Goal: Use online tool/utility: Utilize a website feature to perform a specific function

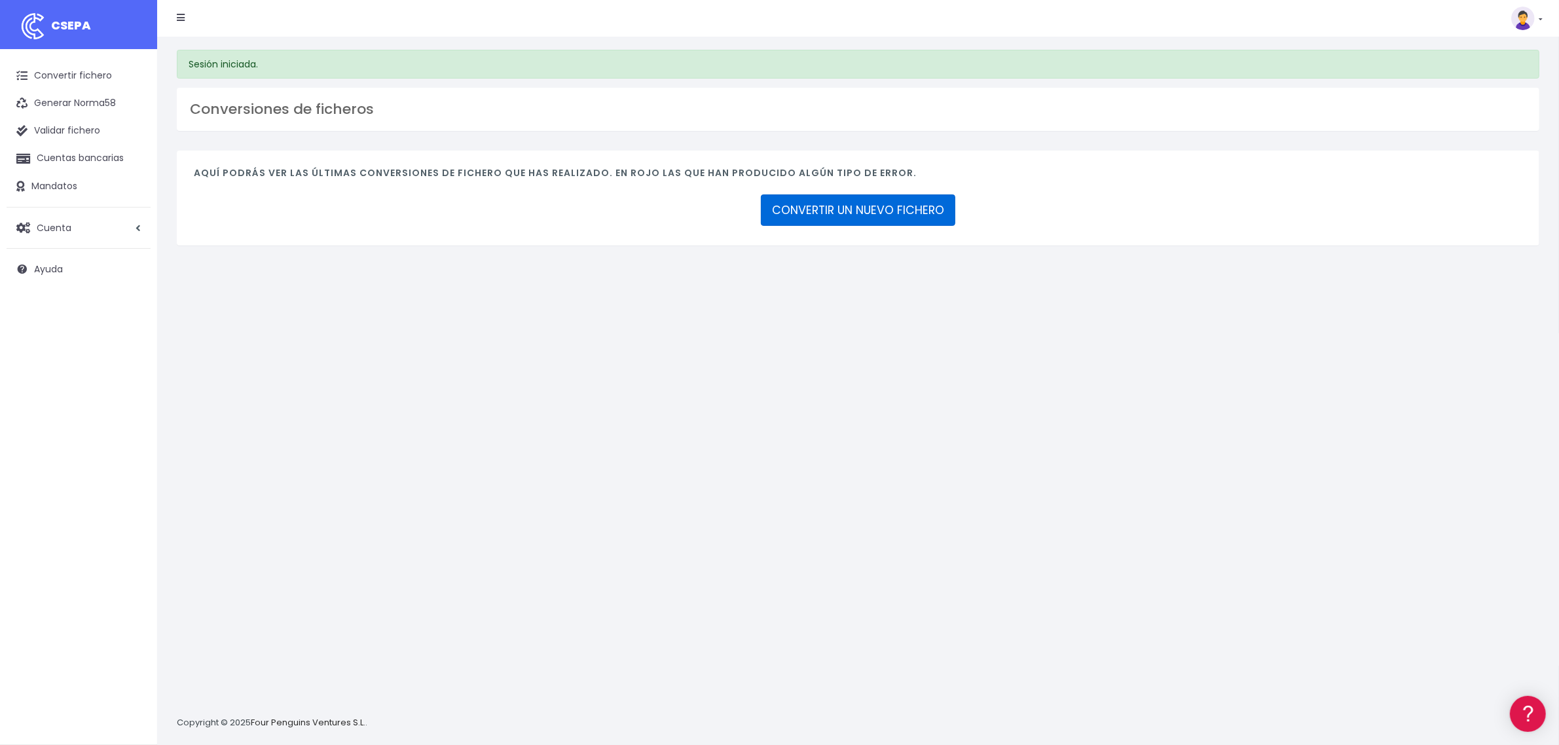
click at [881, 208] on link "CONVERTIR UN NUEVO FICHERO" at bounding box center [858, 209] width 194 height 31
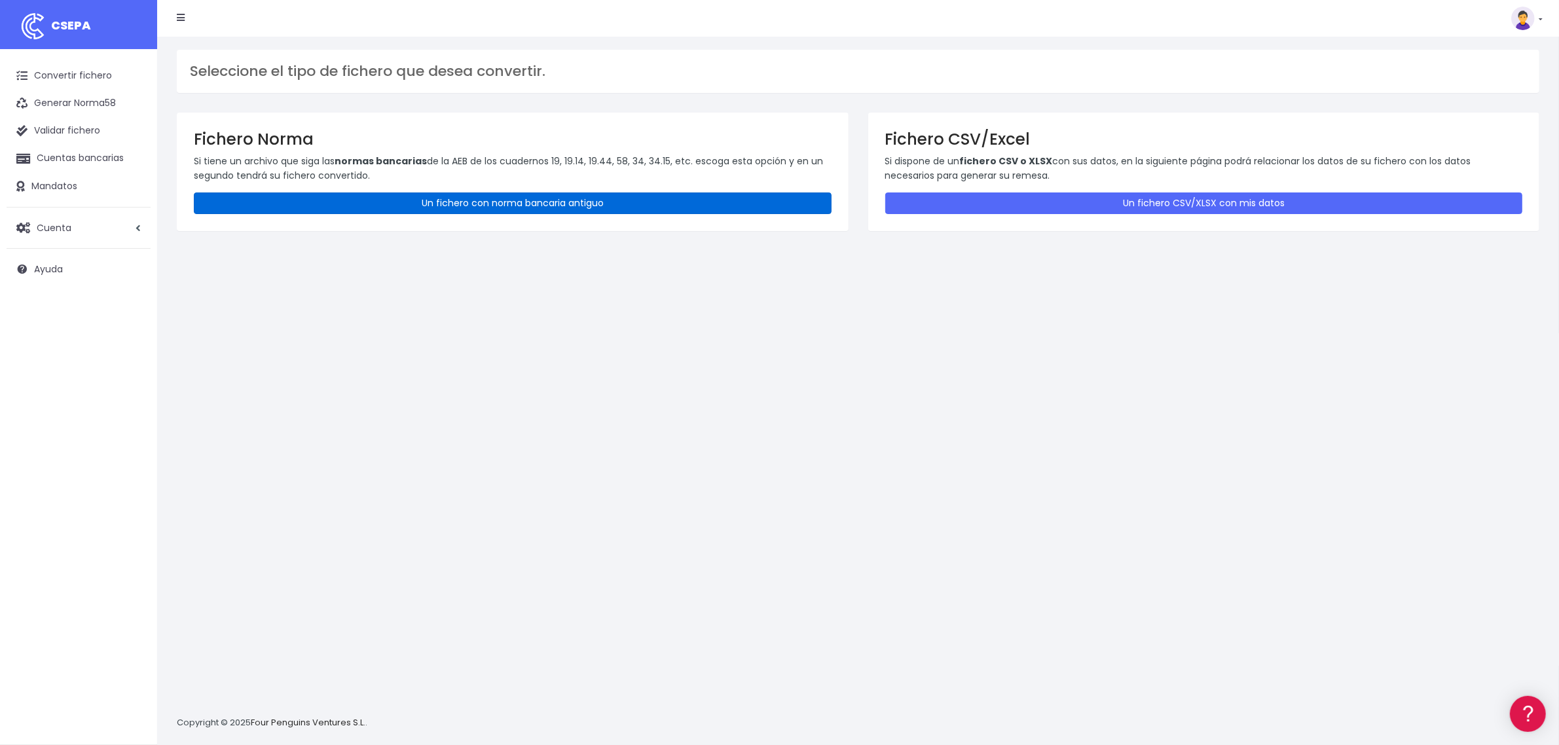
click at [698, 204] on link "Un fichero con norma bancaria antiguo" at bounding box center [513, 203] width 638 height 22
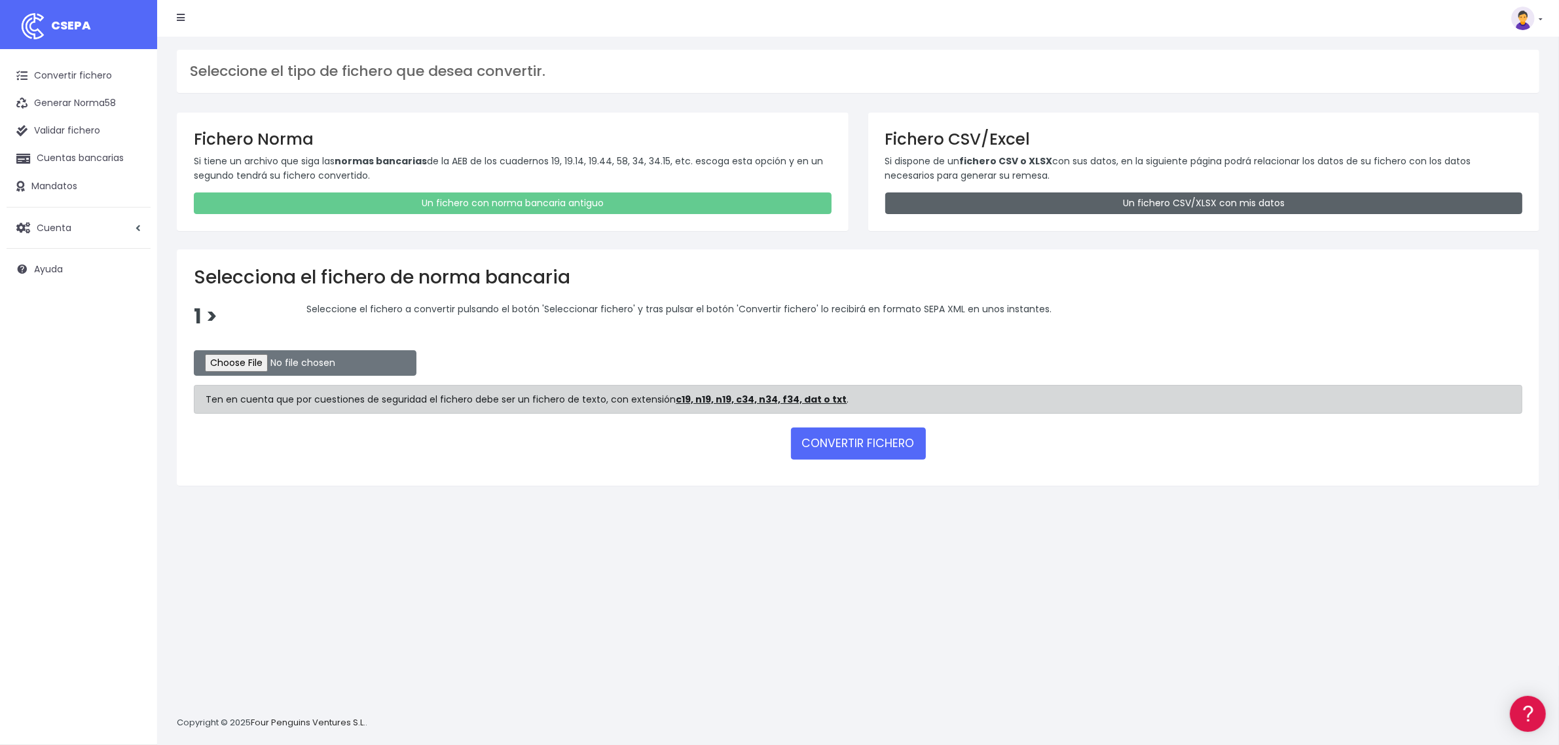
click at [1064, 203] on link "Un fichero CSV/XLSX con mis datos" at bounding box center [1204, 203] width 638 height 22
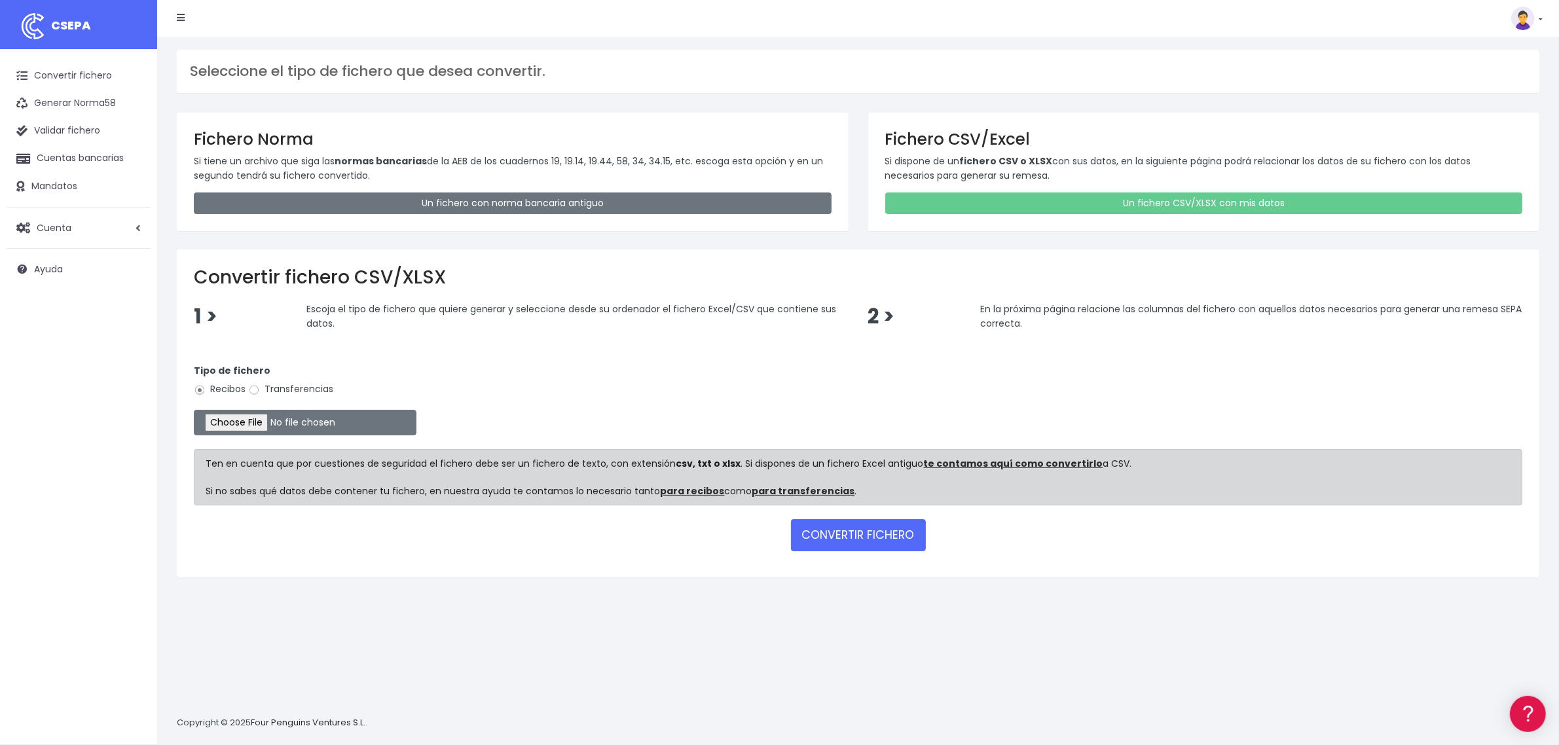
click at [297, 384] on div "Tipo de fichero Recibos Transferencias" at bounding box center [858, 382] width 1328 height 37
click at [293, 383] on label "Transferencias" at bounding box center [290, 389] width 85 height 14
click at [260, 384] on input "Transferencias" at bounding box center [254, 390] width 12 height 12
radio input "true"
click at [264, 426] on input "file" at bounding box center [305, 423] width 223 height 26
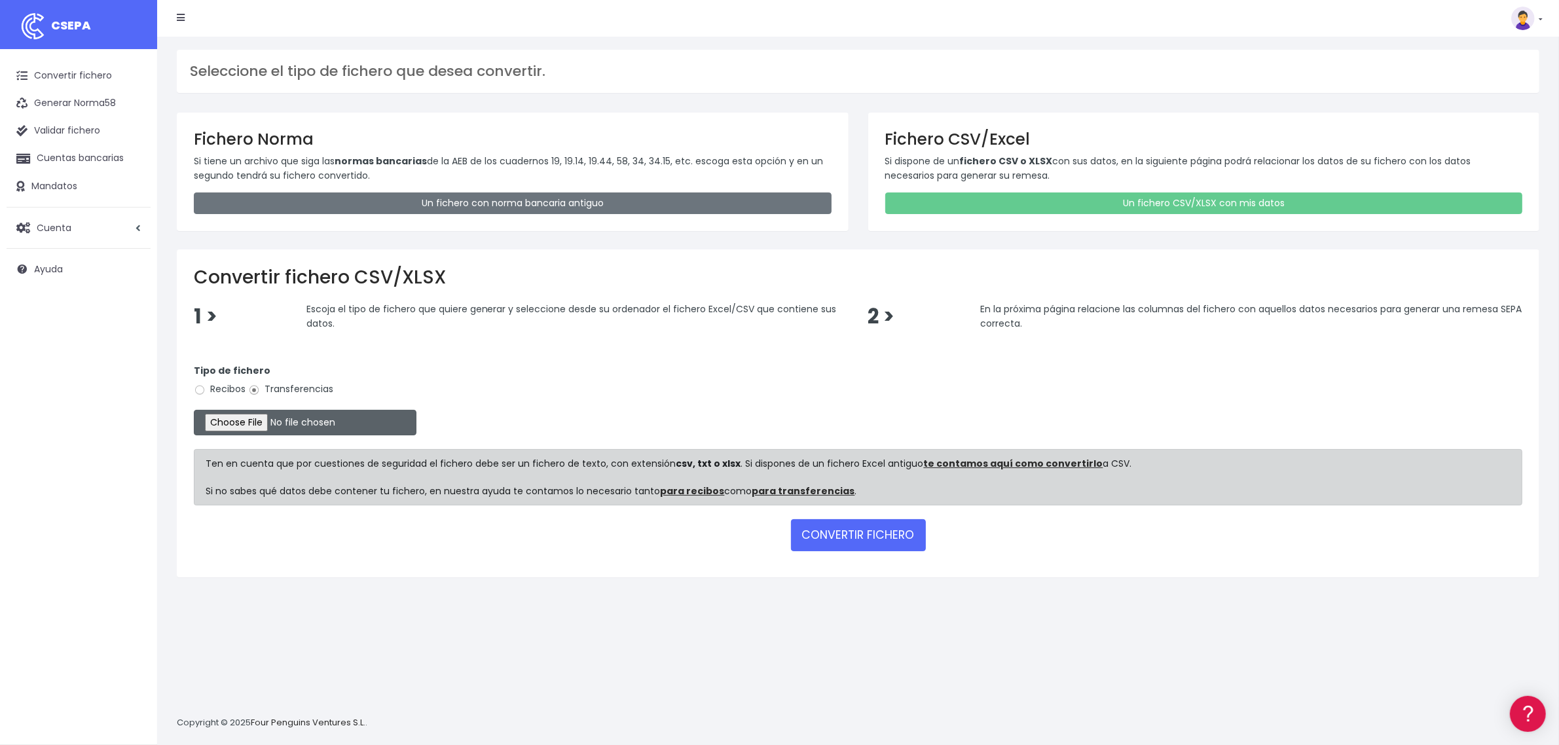
type input "C:\fakepath\2509051 EC ALQUILERES FICHERO.xlsx"
click at [850, 537] on button "CONVERTIR FICHERO" at bounding box center [858, 534] width 135 height 31
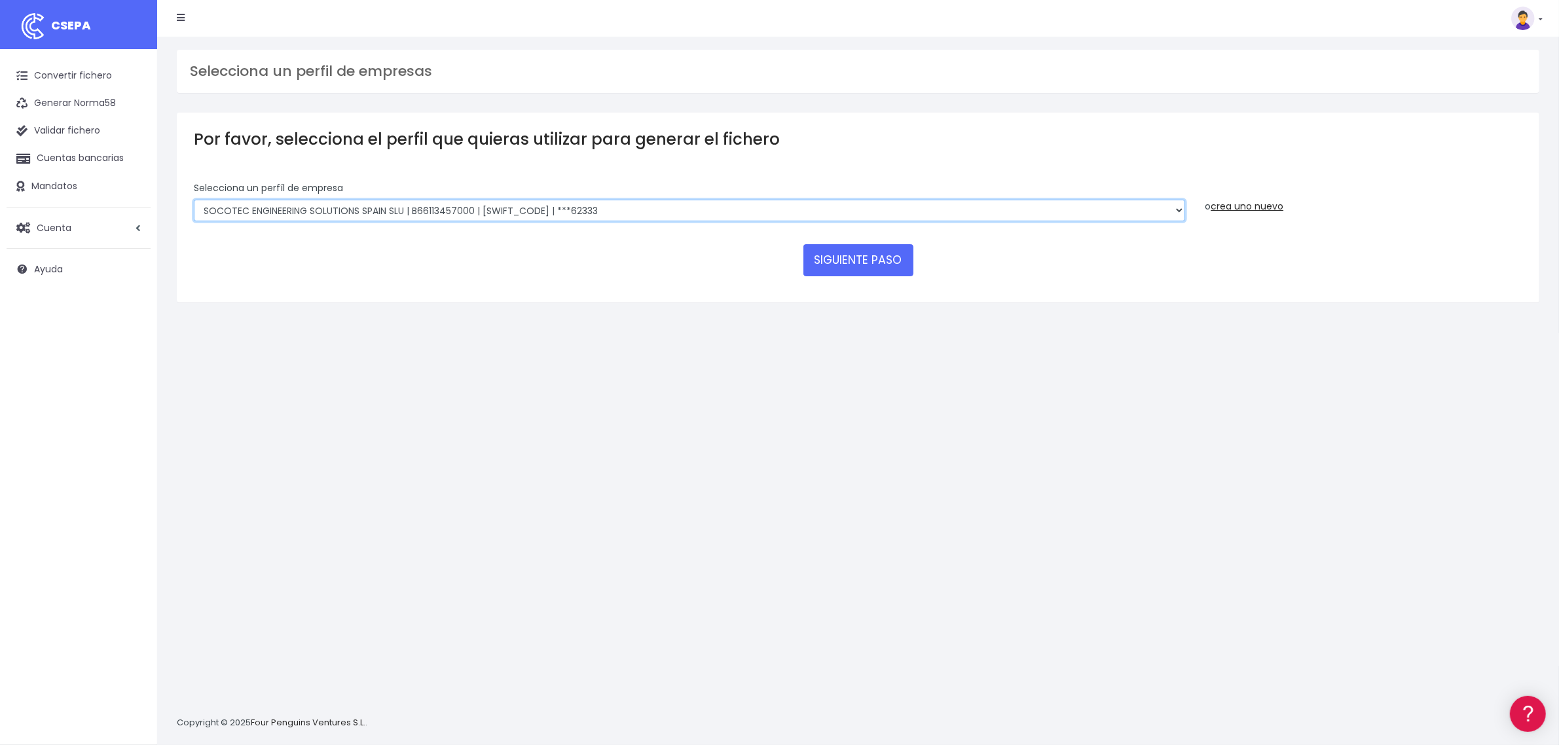
click at [661, 215] on select "SOCOTEC ENGINEERING SOLUTIONS SPAIN SLU | B66113457000 | CAIXESBBXXX | ***45833…" at bounding box center [689, 211] width 991 height 22
select select "2722"
click at [194, 200] on select "SOCOTEC ENGINEERING SOLUTIONS SPAIN SLU | B66113457000 | CAIXESBBXXX | ***45833…" at bounding box center [689, 211] width 991 height 22
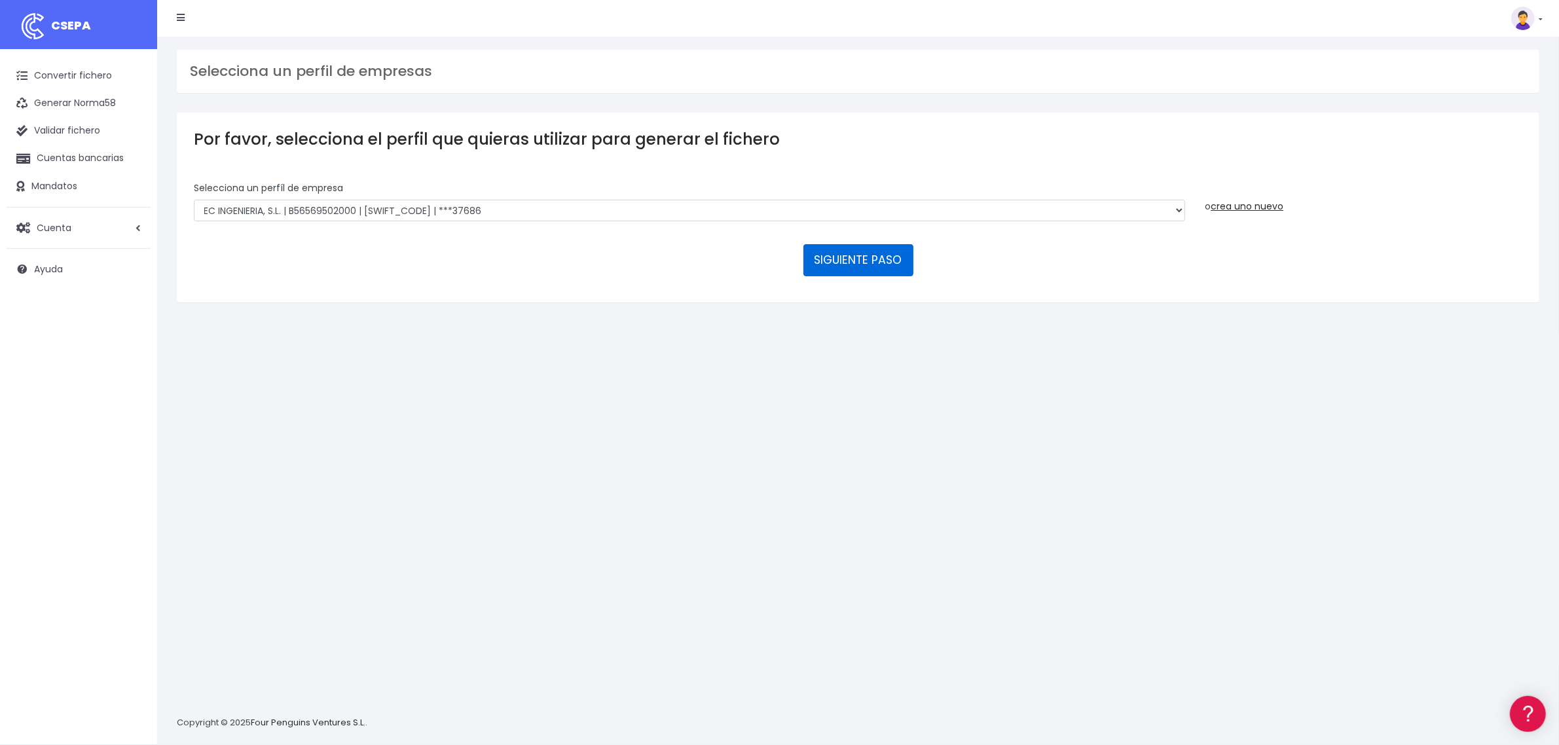
click at [867, 255] on button "SIGUIENTE PASO" at bounding box center [858, 259] width 110 height 31
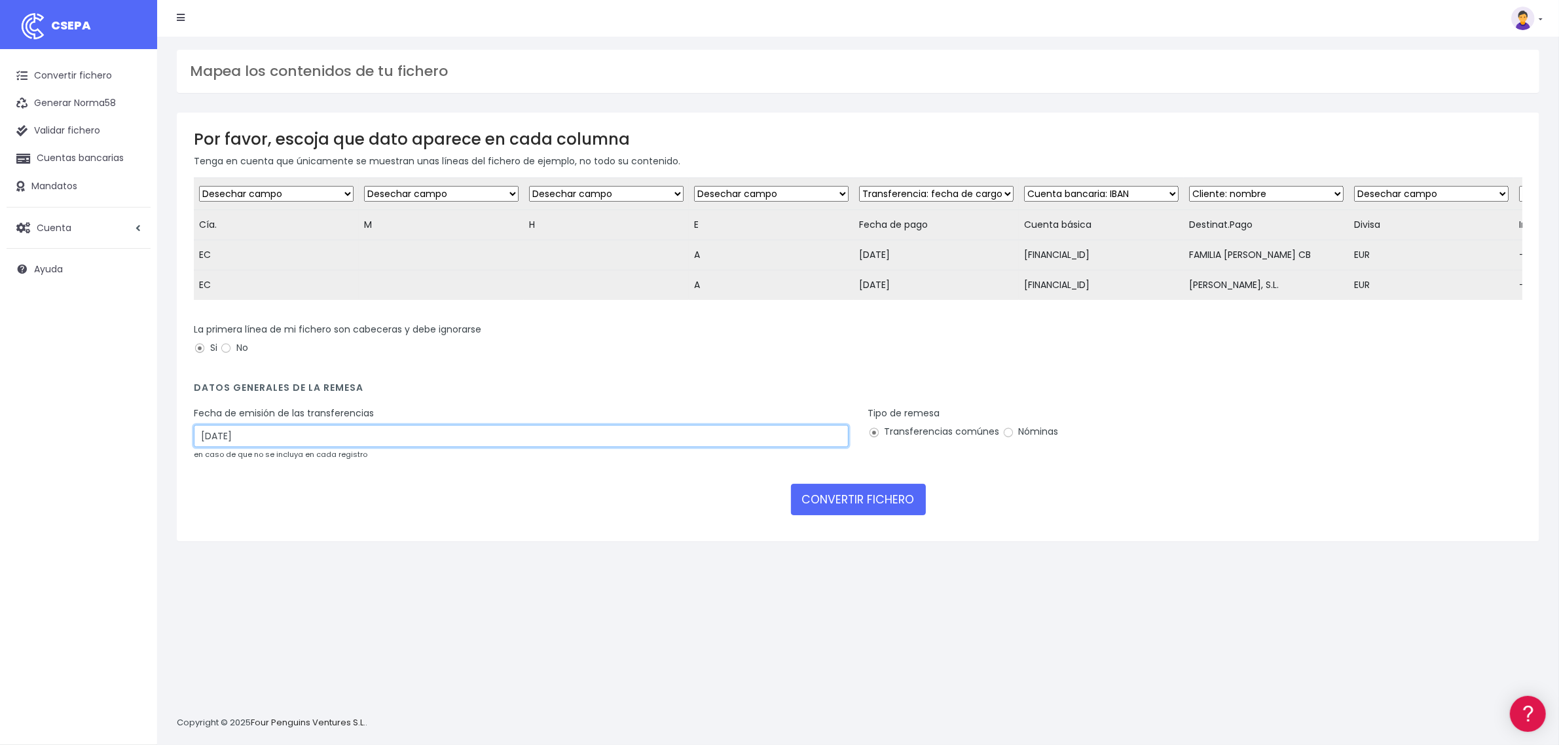
click at [354, 446] on input "07/09/2025" at bounding box center [521, 436] width 655 height 22
click at [285, 542] on td "5" at bounding box center [286, 538] width 20 height 20
type input "05/09/2025"
click at [854, 512] on button "CONVERTIR FICHERO" at bounding box center [858, 499] width 135 height 31
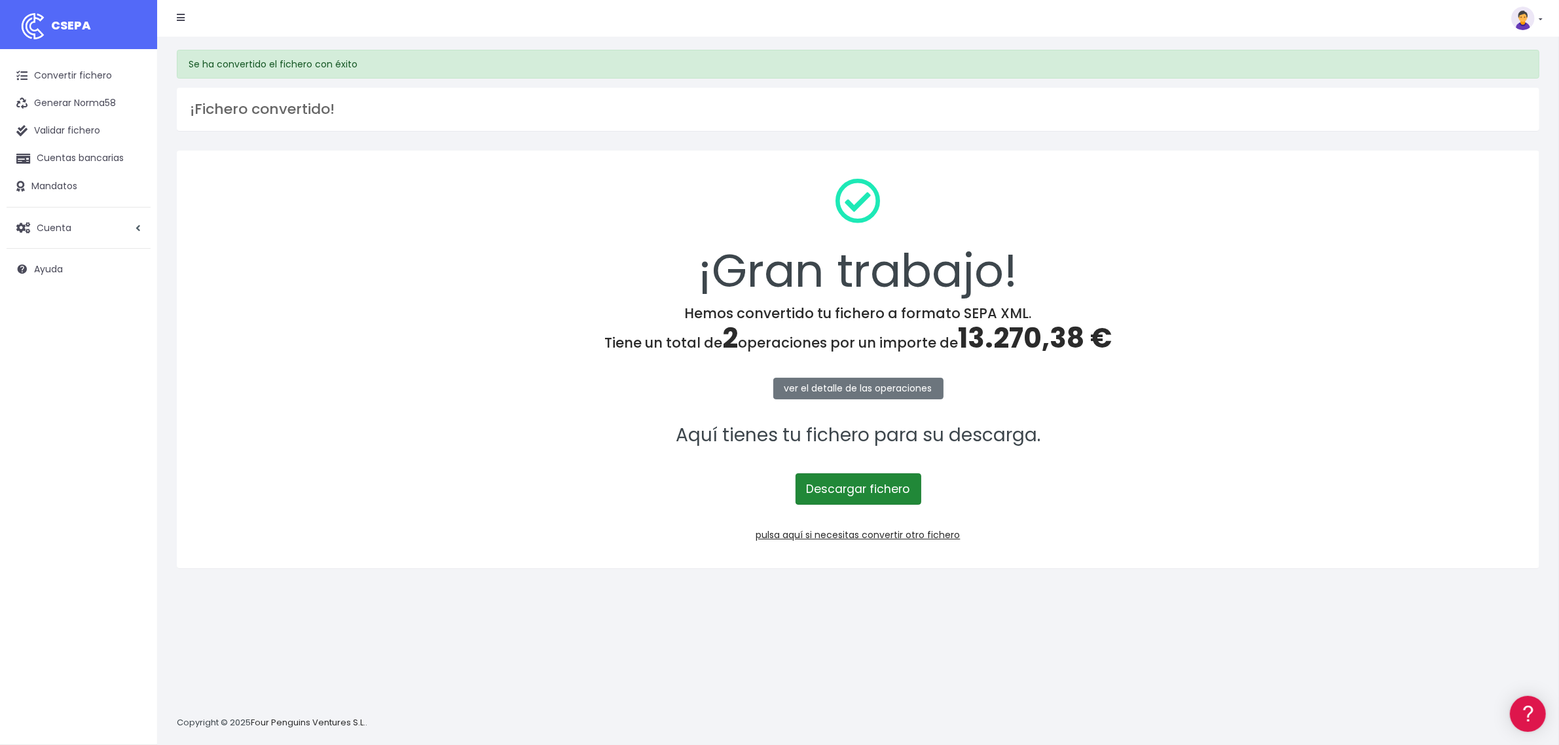
click at [869, 488] on link "Descargar fichero" at bounding box center [858, 488] width 126 height 31
click at [49, 74] on link "Convertir fichero" at bounding box center [79, 75] width 144 height 27
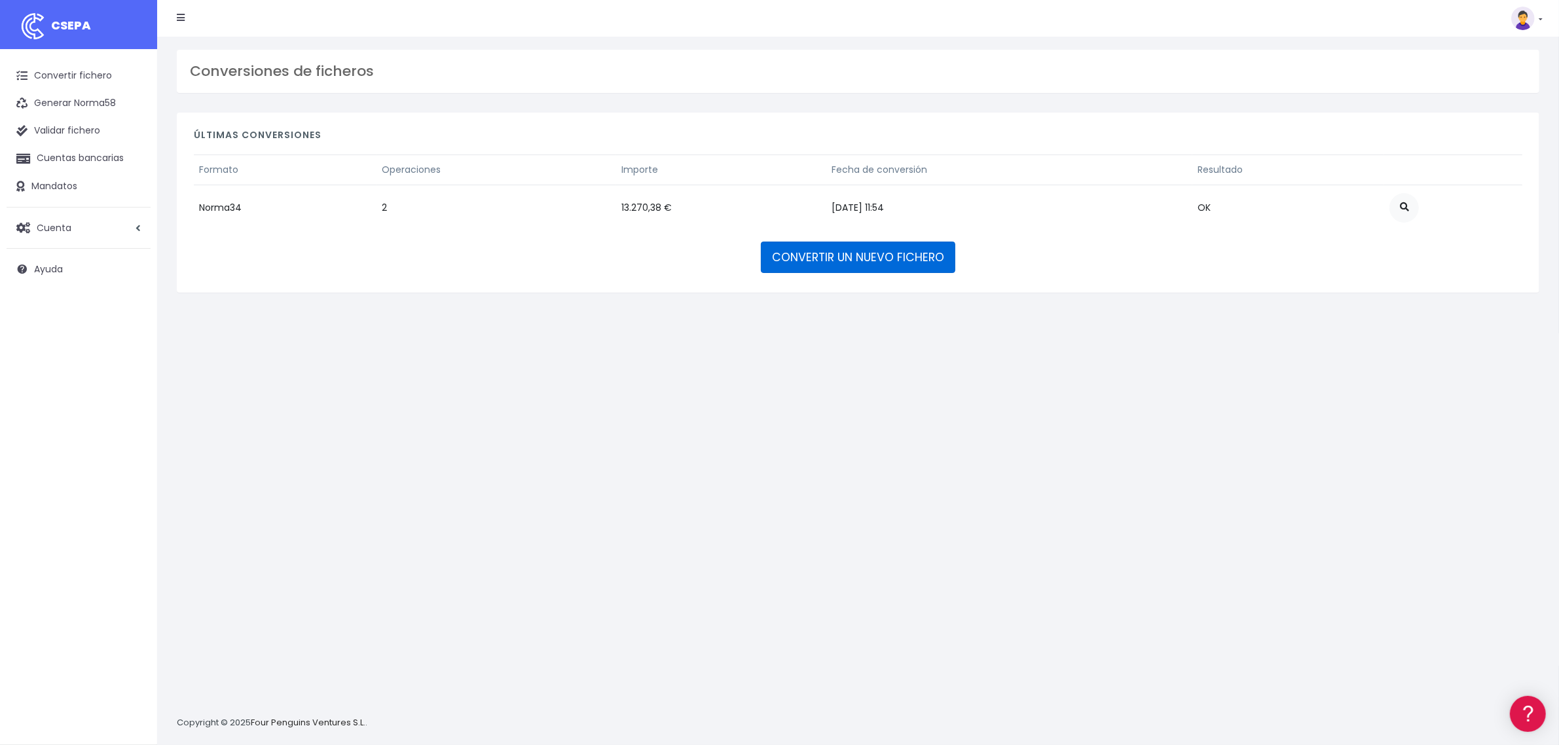
click at [802, 254] on link "CONVERTIR UN NUEVO FICHERO" at bounding box center [858, 257] width 194 height 31
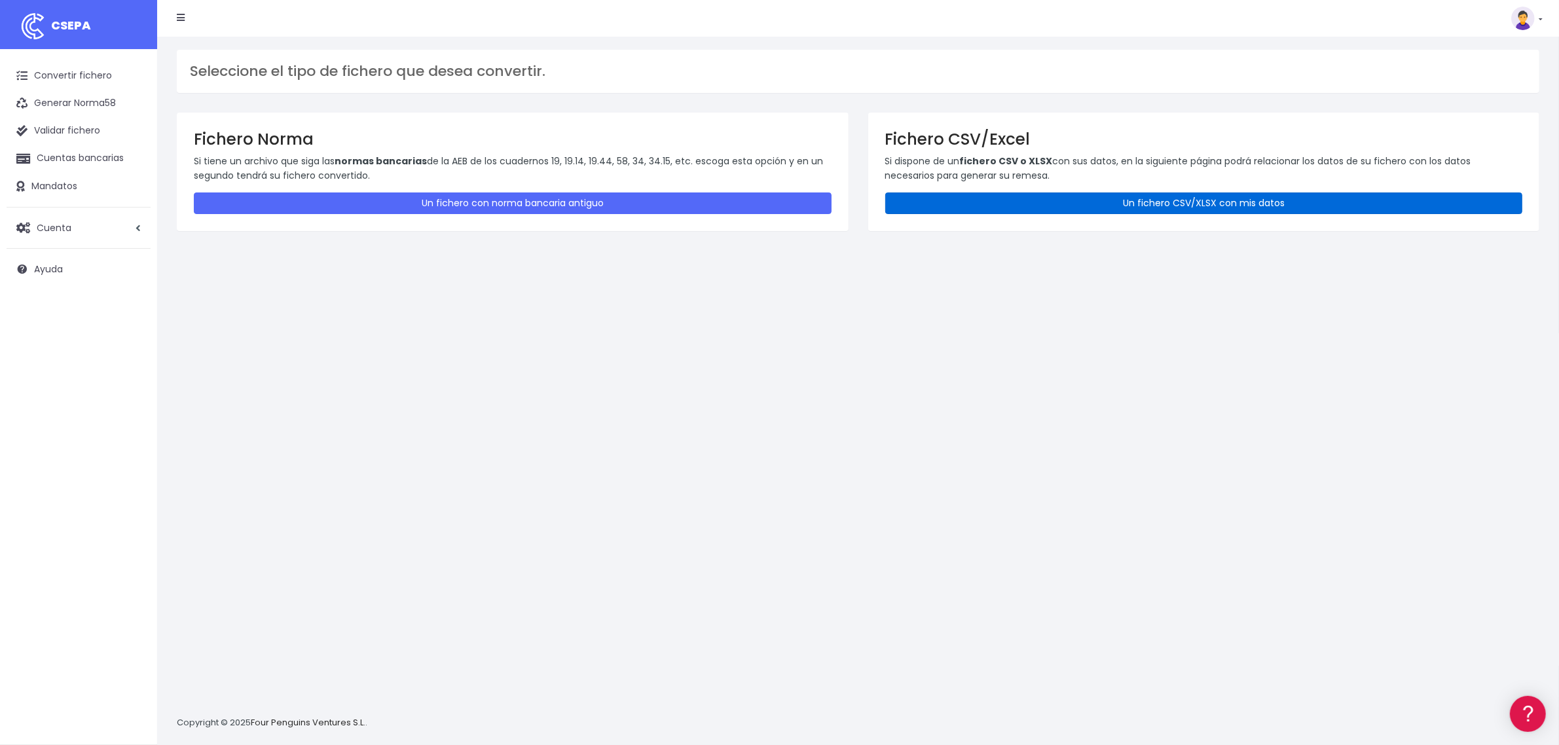
click at [1009, 205] on link "Un fichero CSV/XLSX con mis datos" at bounding box center [1204, 203] width 638 height 22
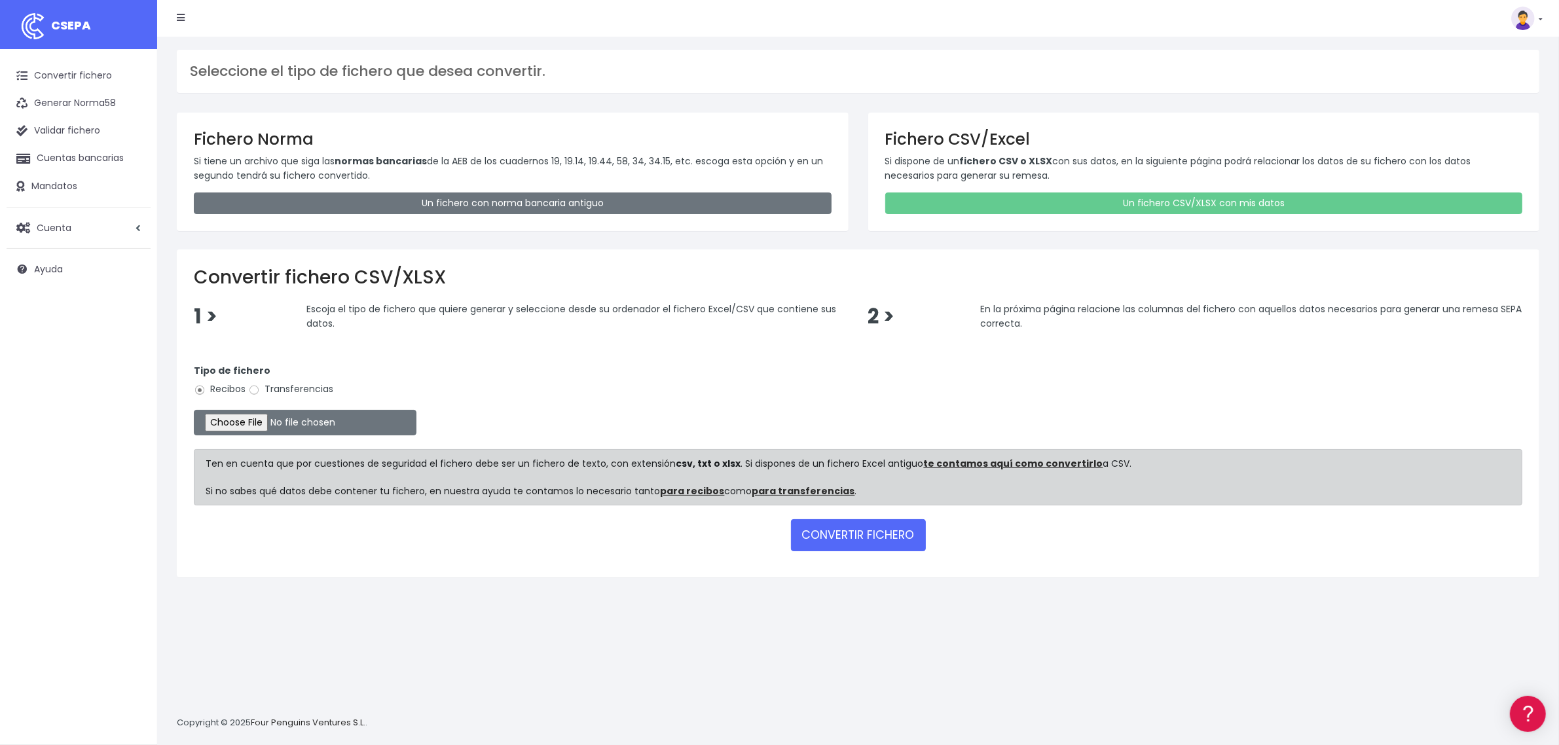
click at [274, 385] on label "Transferencias" at bounding box center [290, 389] width 85 height 14
click at [260, 385] on input "Transferencias" at bounding box center [254, 390] width 12 height 12
radio input "true"
click at [276, 420] on input "file" at bounding box center [305, 423] width 223 height 26
type input "C:\fakepath\2509057 SESS ALQUILERES FICHERO.xlsx"
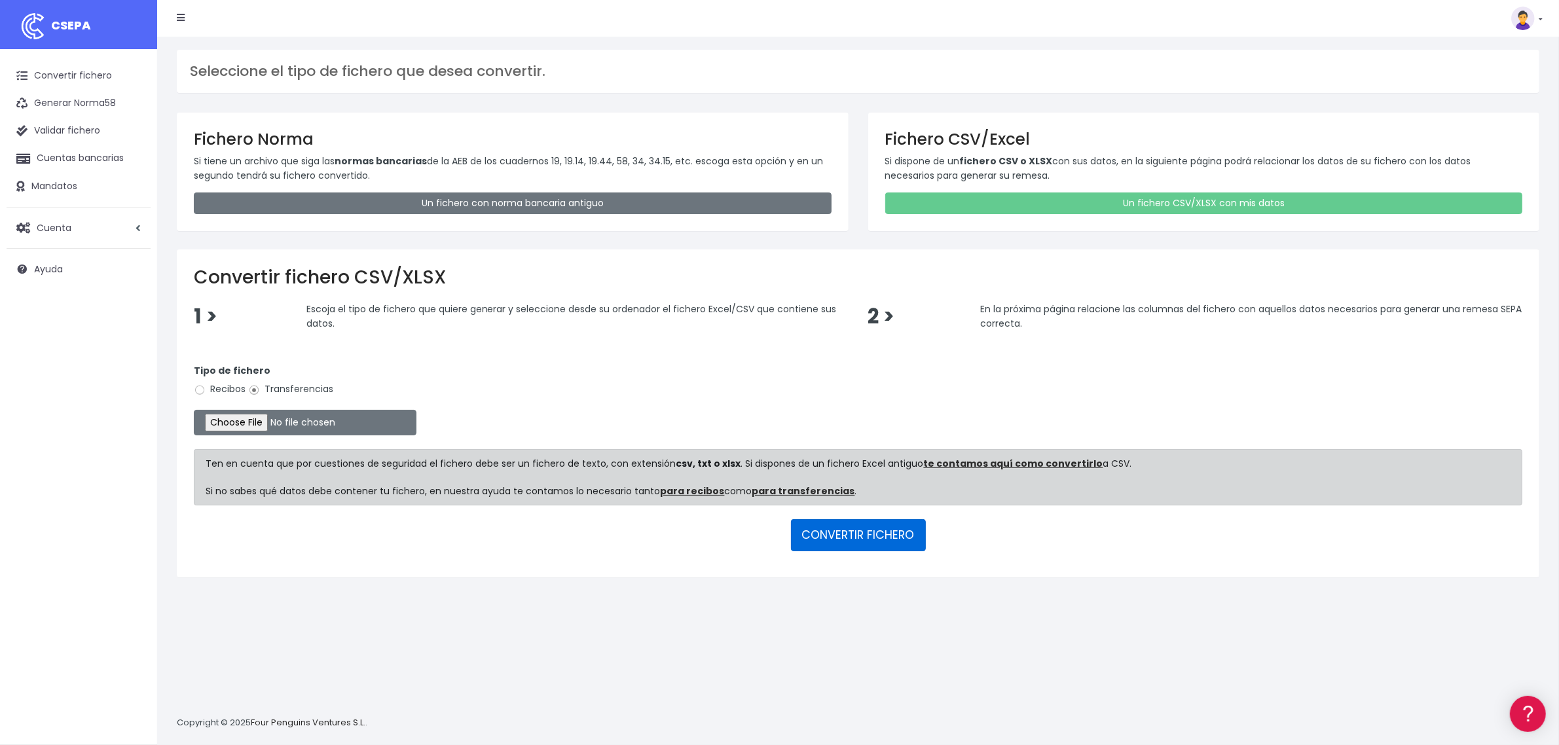
click at [844, 534] on button "CONVERTIR FICHERO" at bounding box center [858, 534] width 135 height 31
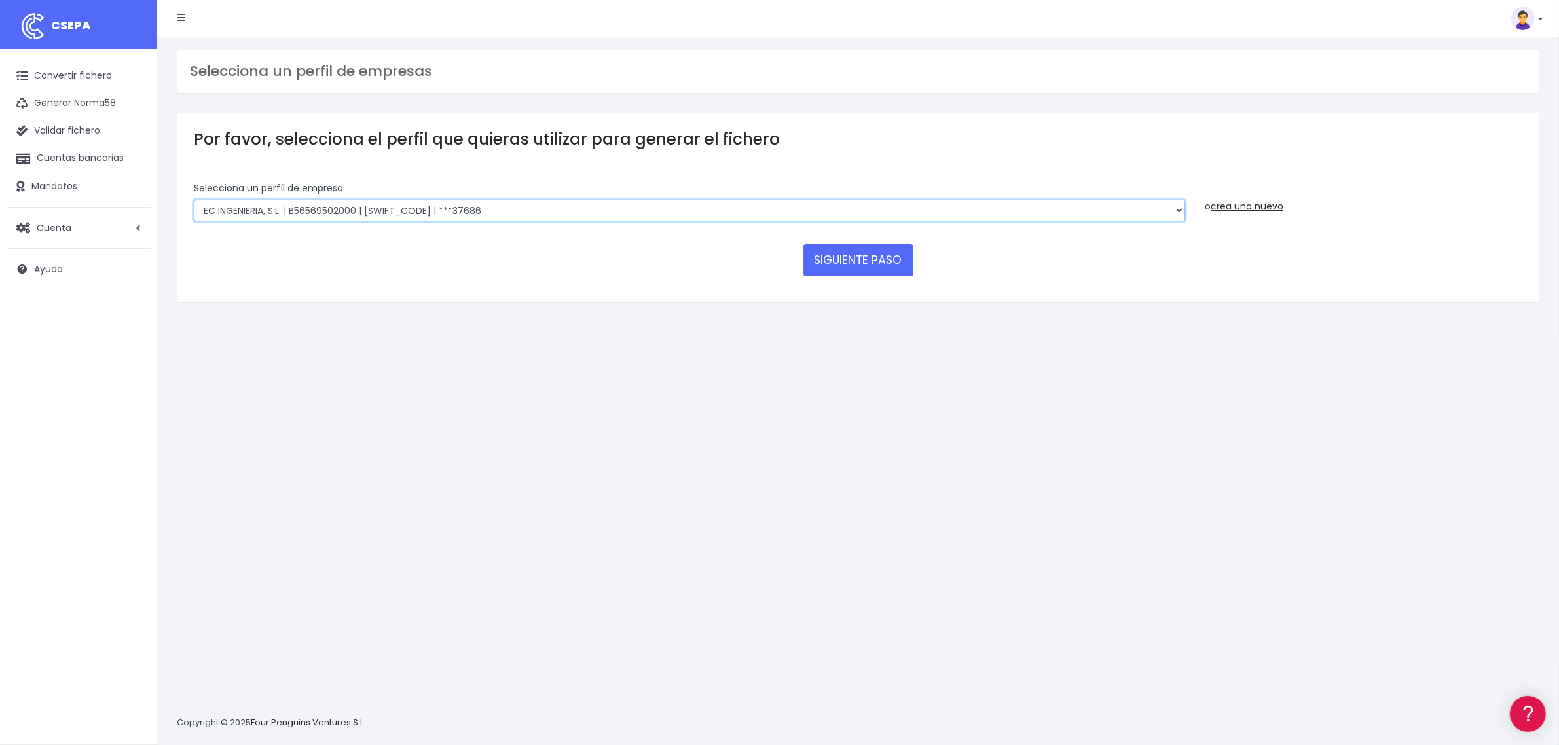
click at [463, 214] on select "SOCOTEC ENGINEERING SOLUTIONS SPAIN SLU | B66113457000 | CAIXESBBXXX | ***45833…" at bounding box center [689, 211] width 991 height 22
select select "2712"
click at [194, 200] on select "SOCOTEC ENGINEERING SOLUTIONS SPAIN SLU | B66113457000 | CAIXESBBXXX | ***45833…" at bounding box center [689, 211] width 991 height 22
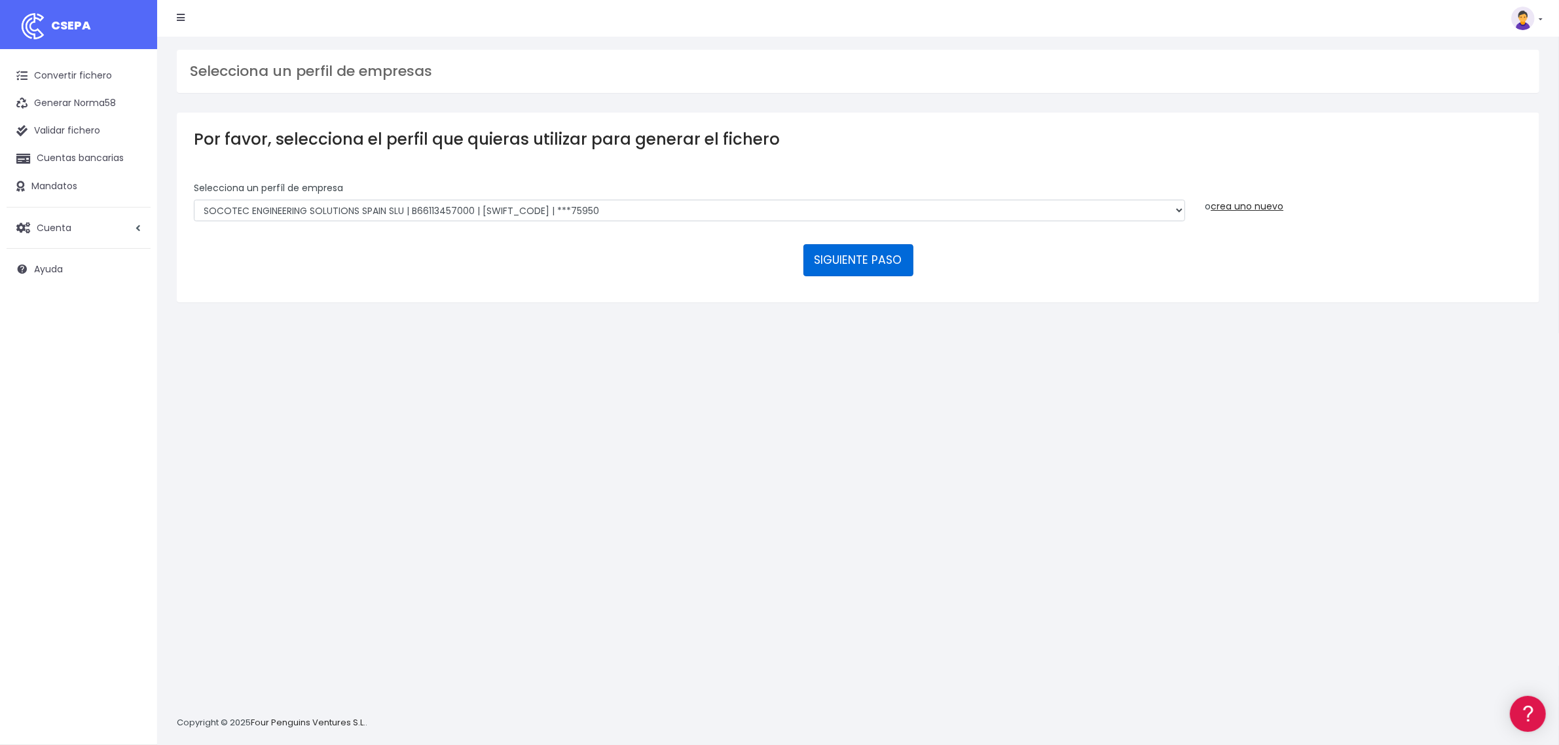
click at [882, 272] on button "SIGUIENTE PASO" at bounding box center [858, 259] width 110 height 31
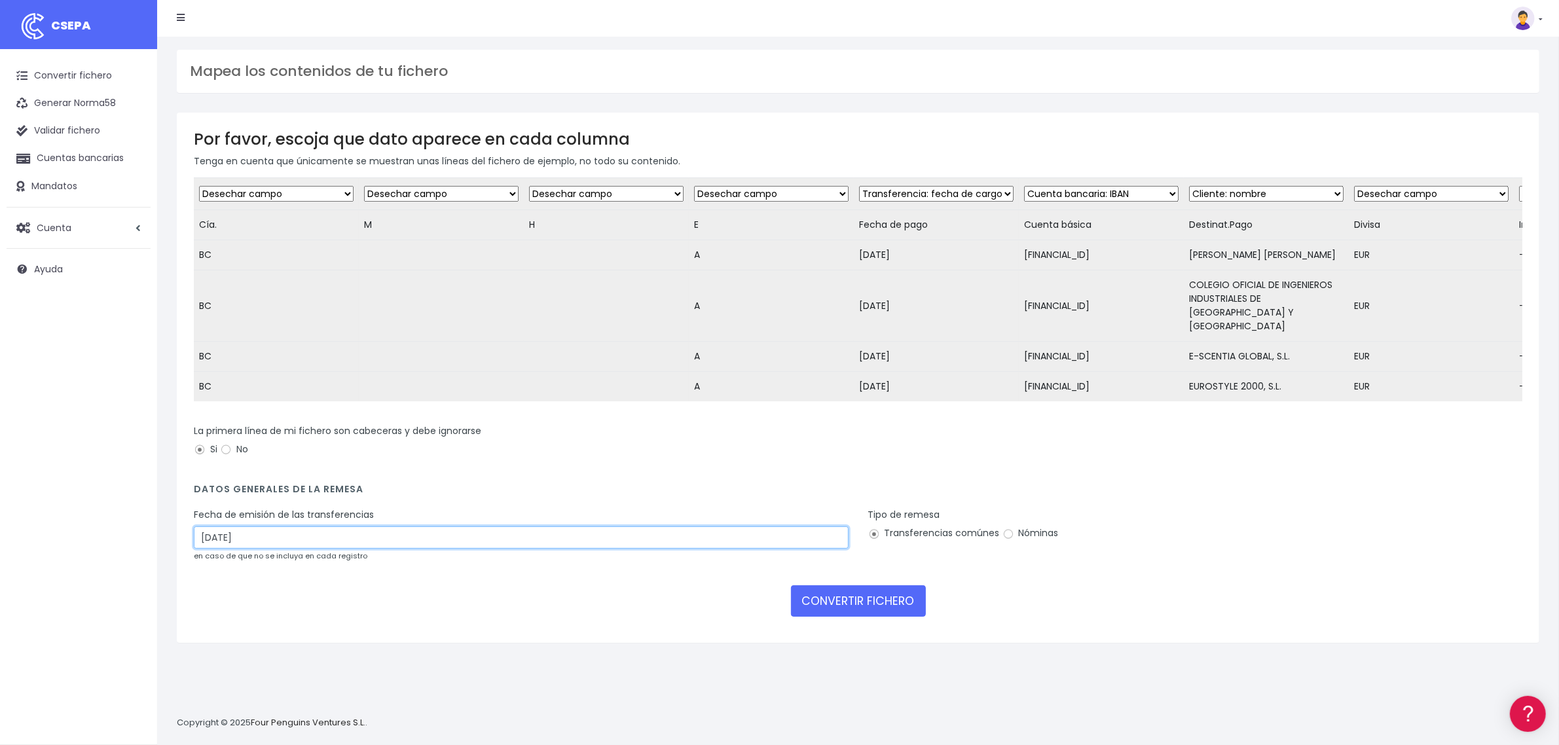
click at [541, 545] on input "[DATE]" at bounding box center [521, 537] width 655 height 22
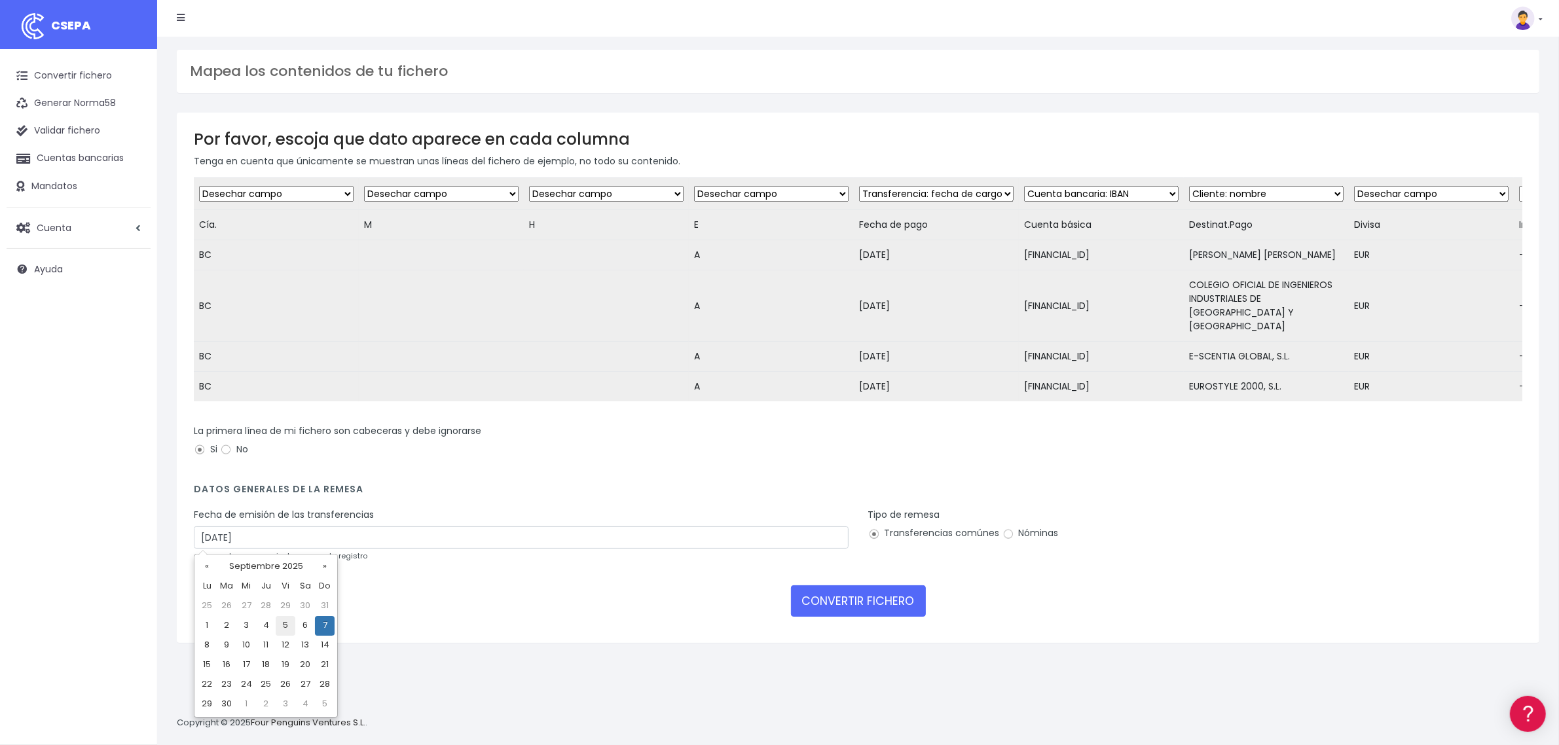
click at [282, 630] on td "5" at bounding box center [286, 626] width 20 height 20
type input "[DATE]"
click at [873, 604] on button "CONVERTIR FICHERO" at bounding box center [858, 600] width 135 height 31
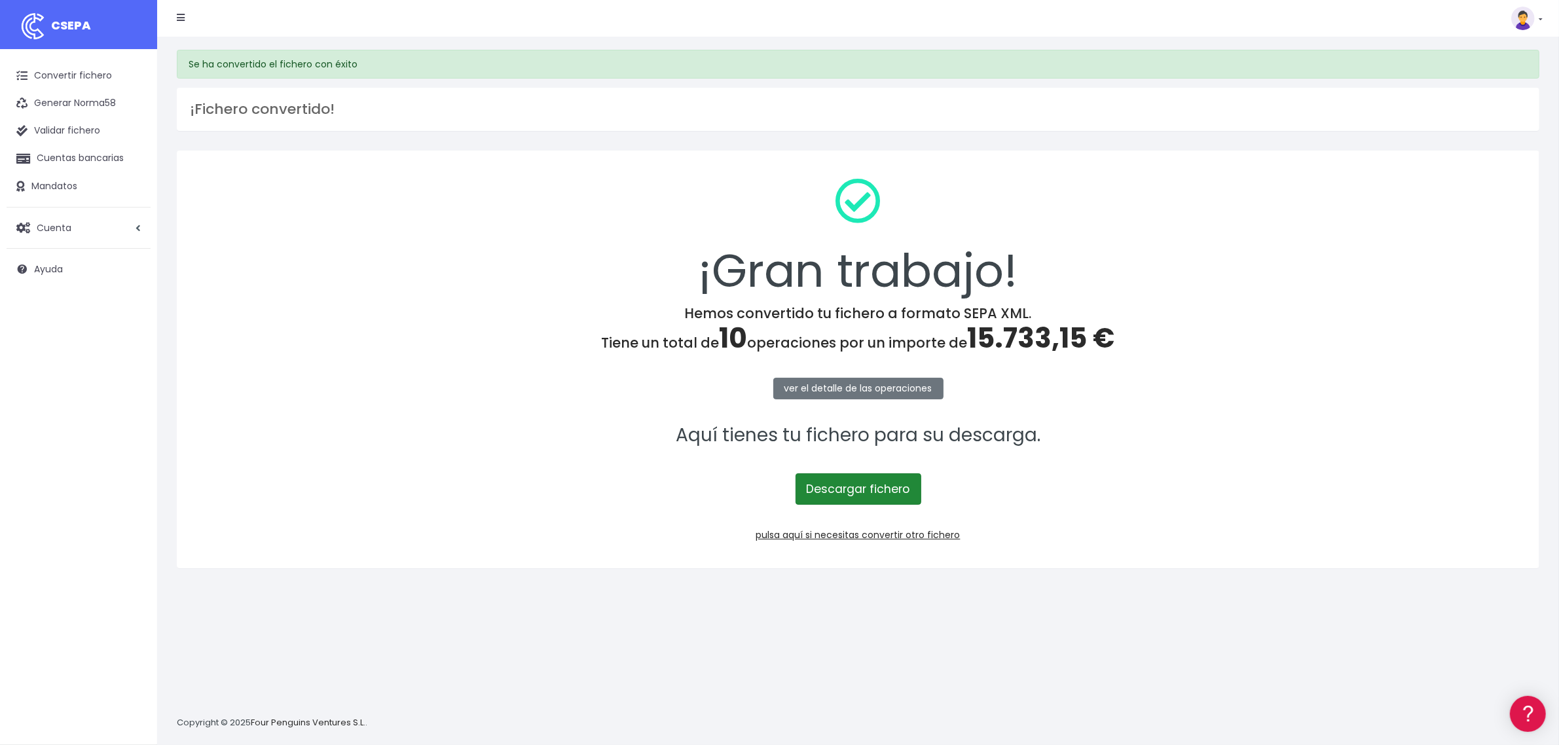
click at [886, 502] on link "Descargar fichero" at bounding box center [858, 488] width 126 height 31
